Goal: Transaction & Acquisition: Subscribe to service/newsletter

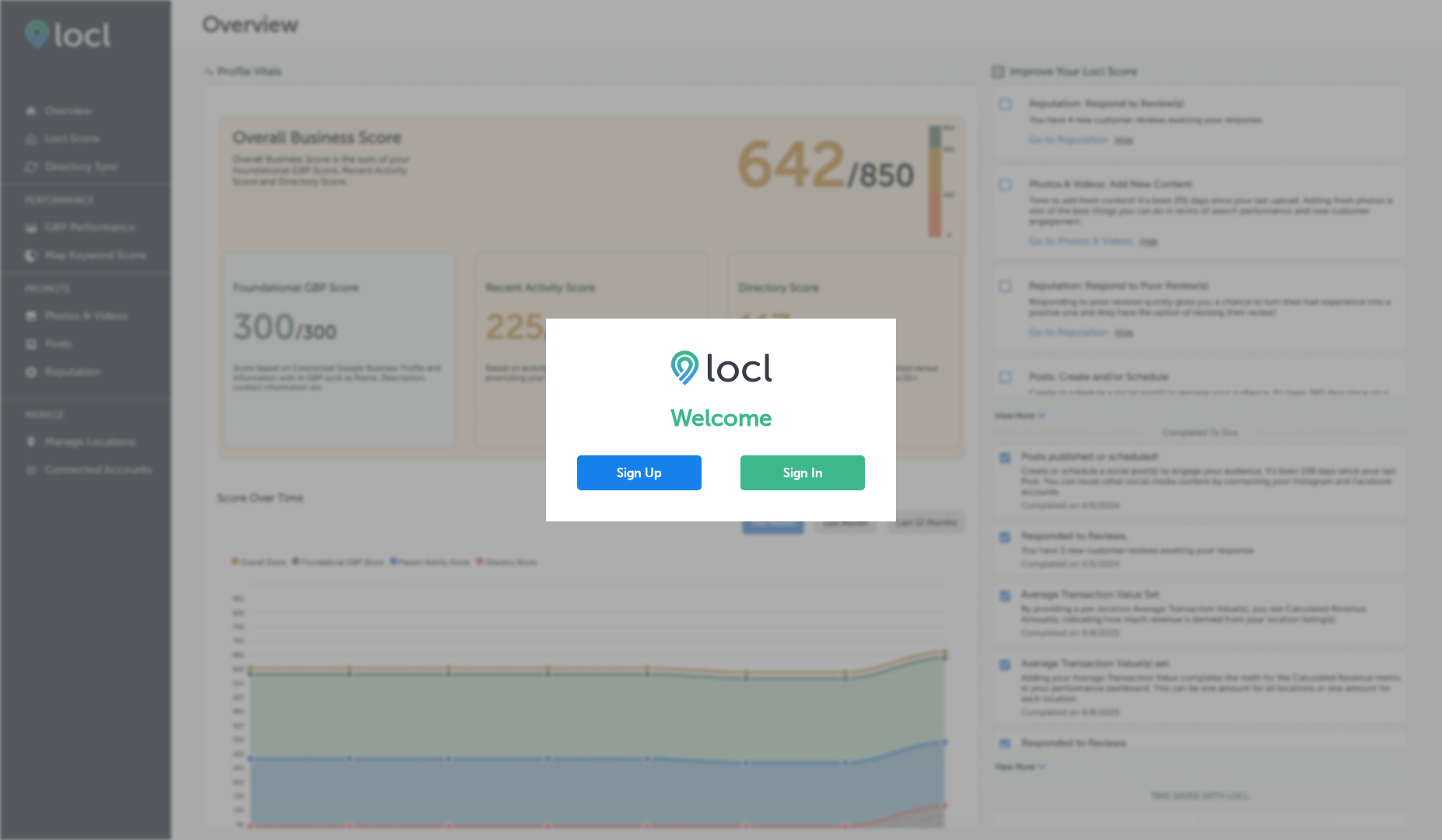
click at [624, 475] on button "Sign Up" at bounding box center [639, 472] width 125 height 35
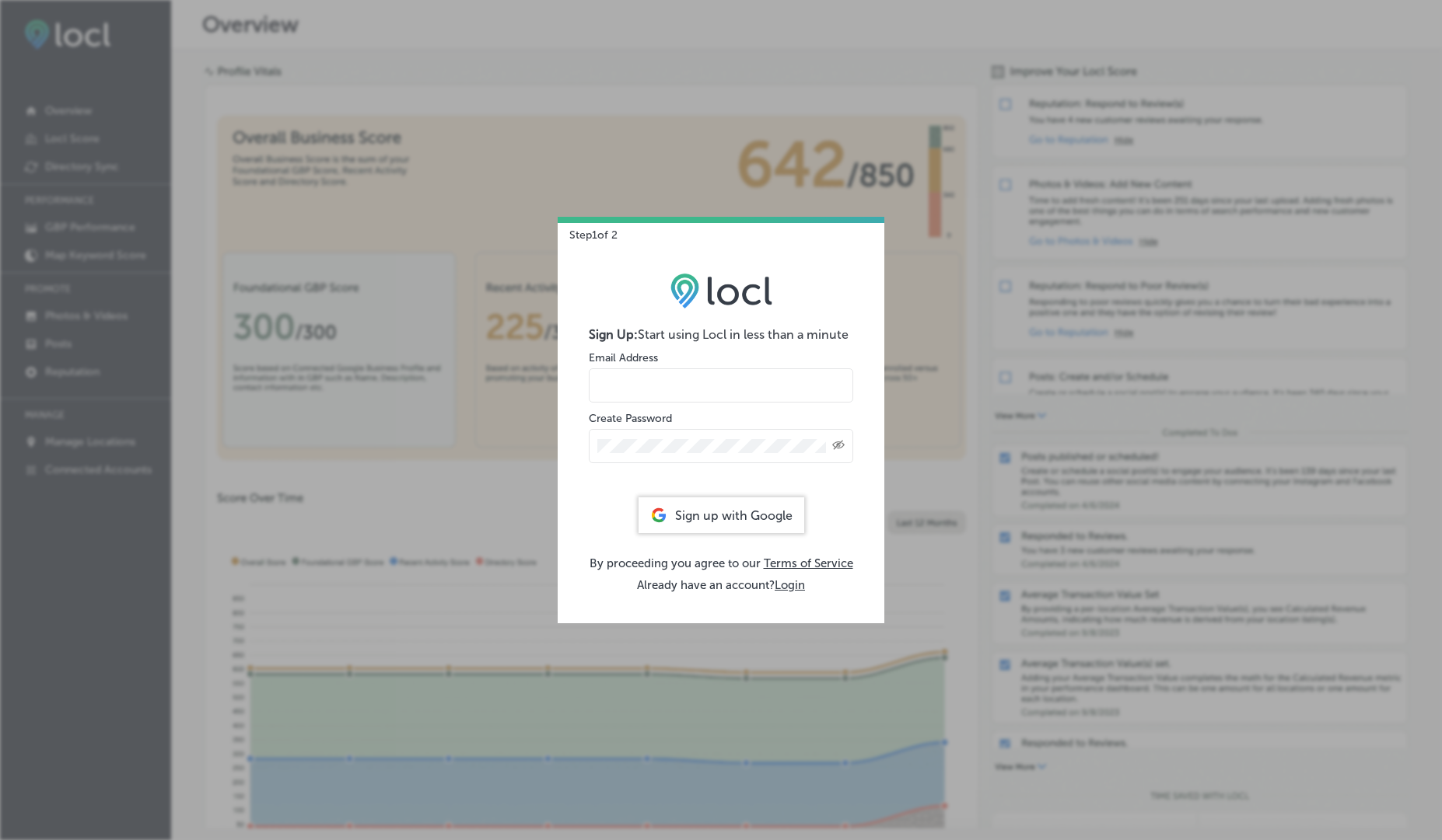
type input "kamran@esketchers.com"
